Goal: Information Seeking & Learning: Learn about a topic

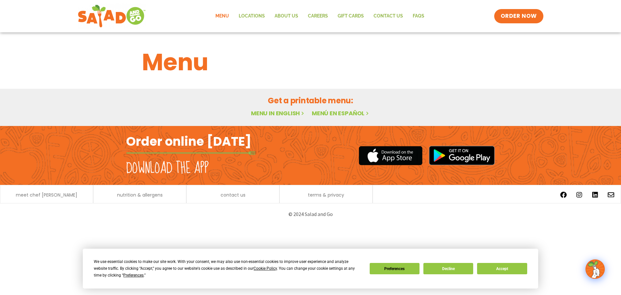
click at [225, 15] on link "Menu" at bounding box center [222, 16] width 23 height 15
click at [450, 270] on button "Decline" at bounding box center [449, 268] width 50 height 11
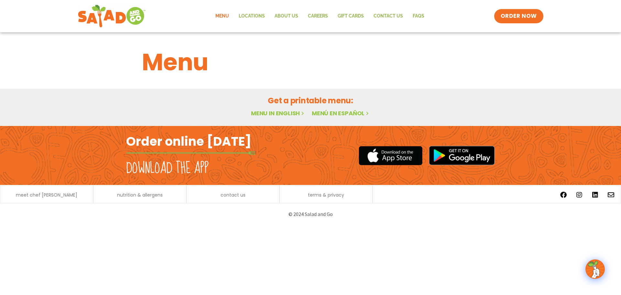
click at [281, 114] on link "Menu in English" at bounding box center [278, 113] width 54 height 8
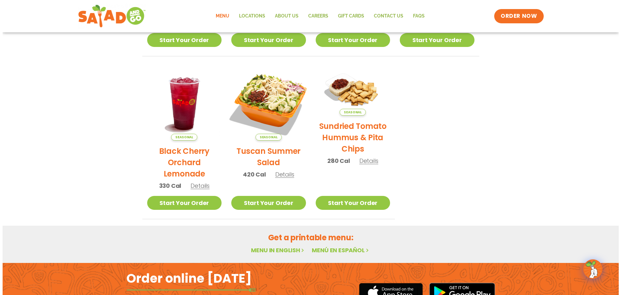
scroll to position [291, 0]
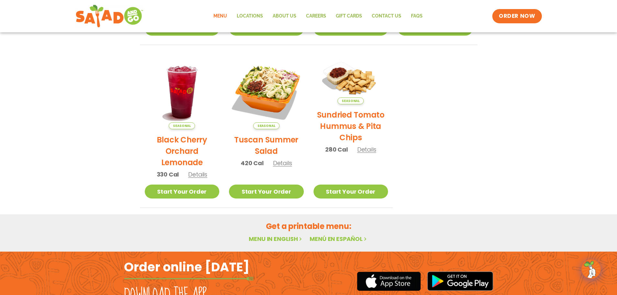
click at [268, 147] on h2 "Tuscan Summer Salad" at bounding box center [266, 145] width 75 height 23
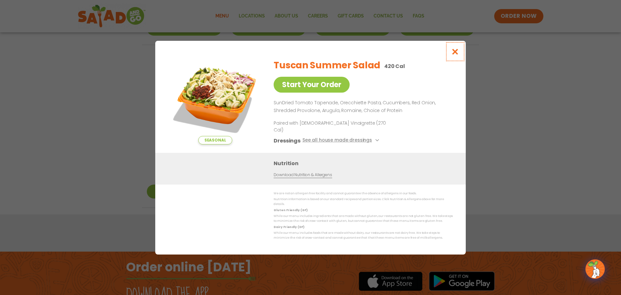
click at [457, 55] on icon "Close modal" at bounding box center [455, 51] width 8 height 7
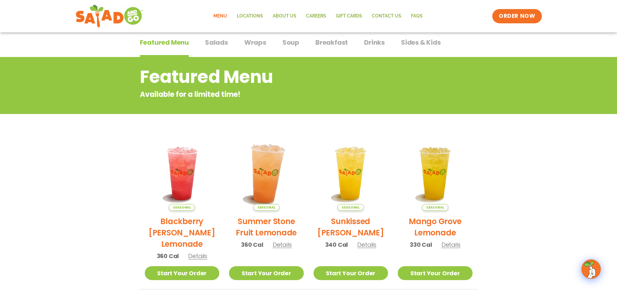
scroll to position [0, 0]
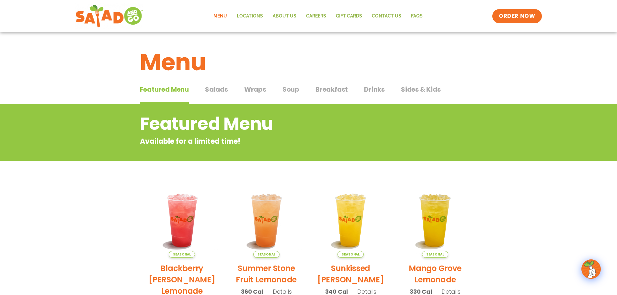
click at [219, 88] on span "Salads" at bounding box center [216, 89] width 23 height 10
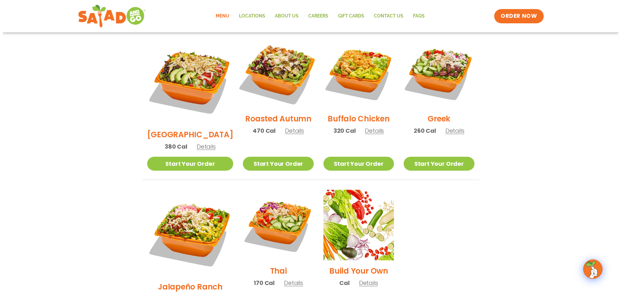
scroll to position [356, 0]
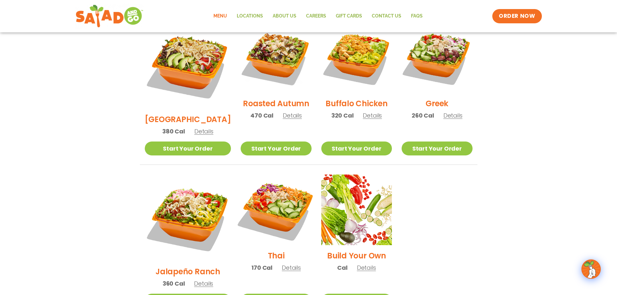
click at [277, 184] on img at bounding box center [275, 209] width 83 height 83
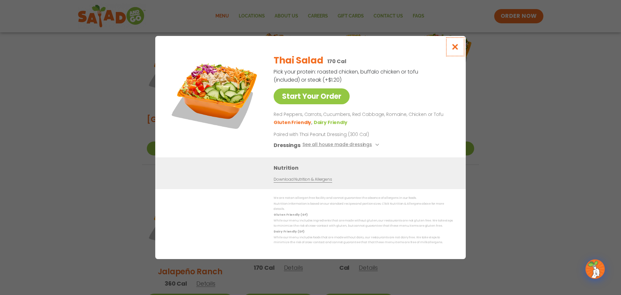
click at [456, 49] on icon "Close modal" at bounding box center [455, 46] width 8 height 7
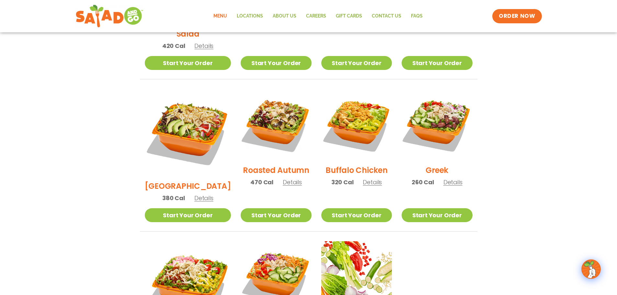
scroll to position [291, 0]
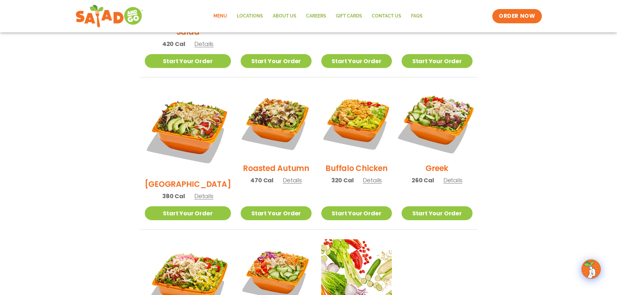
click at [445, 122] on img at bounding box center [436, 122] width 83 height 83
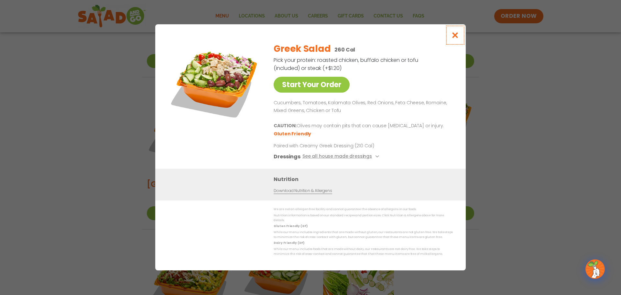
click at [455, 38] on icon "Close modal" at bounding box center [455, 35] width 8 height 7
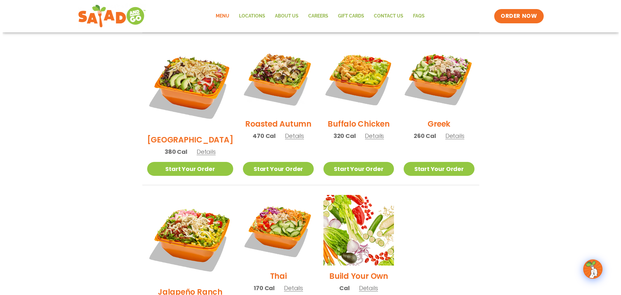
scroll to position [356, 0]
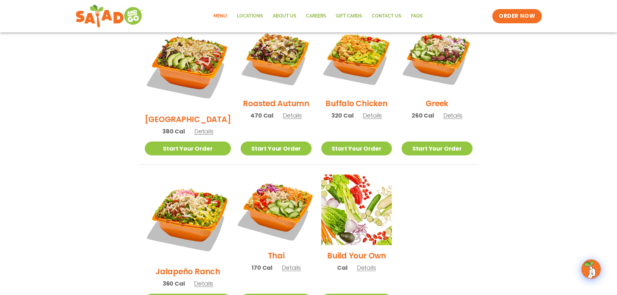
click at [273, 181] on img at bounding box center [275, 209] width 83 height 83
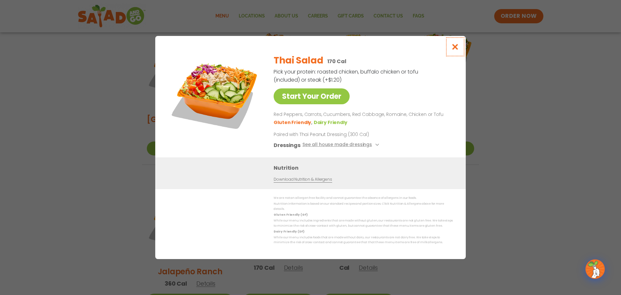
click at [457, 50] on icon "Close modal" at bounding box center [455, 46] width 8 height 7
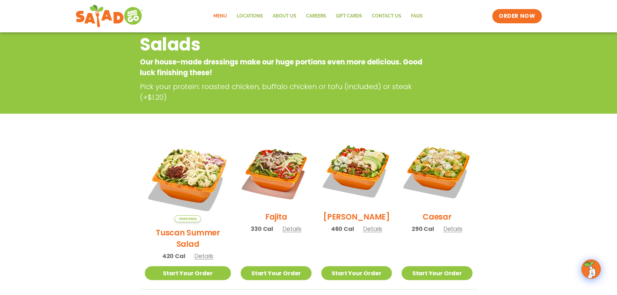
scroll to position [51, 0]
